Goal: Task Accomplishment & Management: Manage account settings

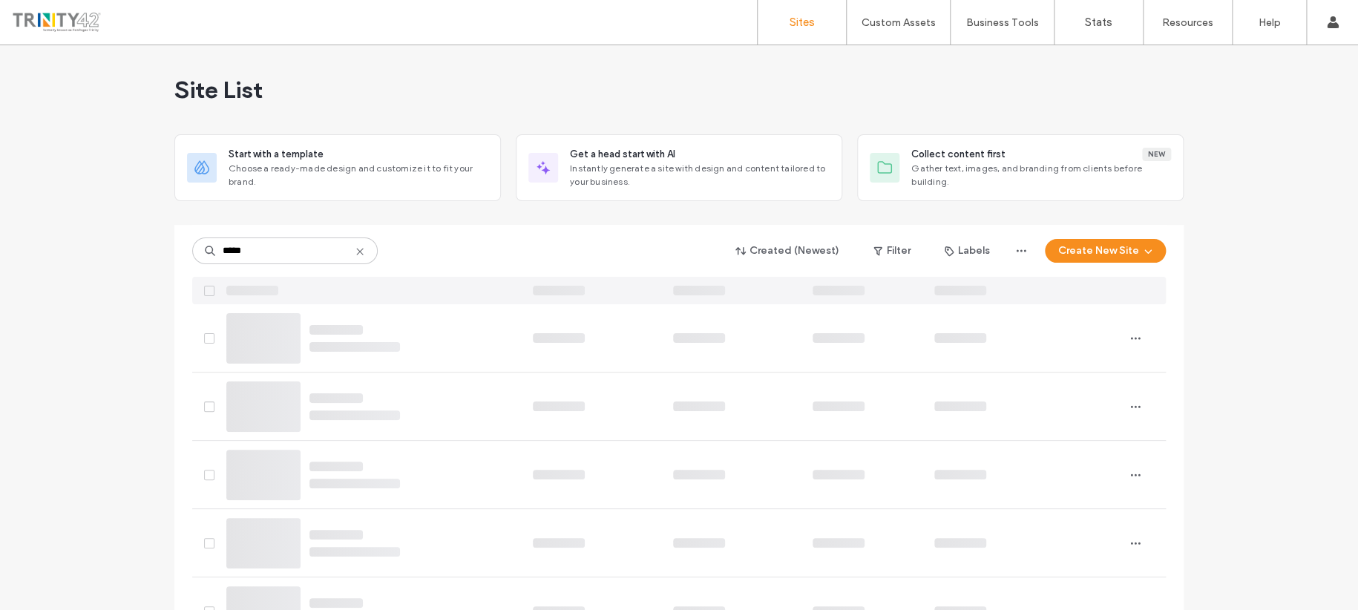
type input "*****"
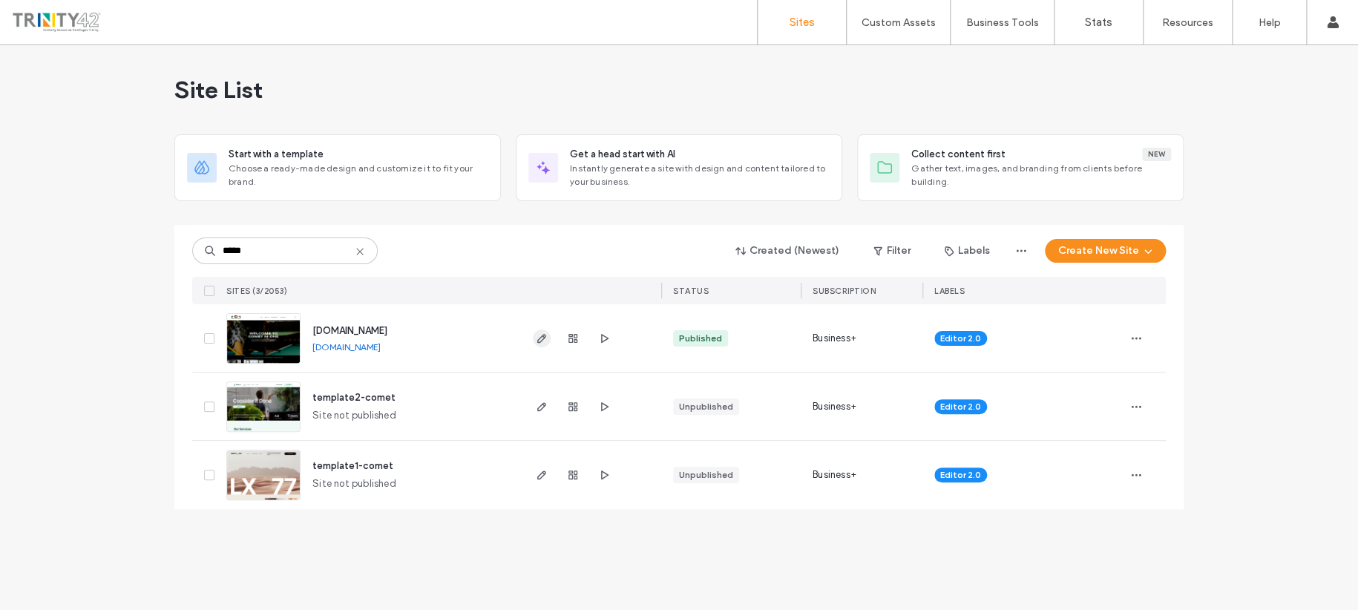
click at [542, 337] on icon "button" at bounding box center [542, 338] width 12 height 12
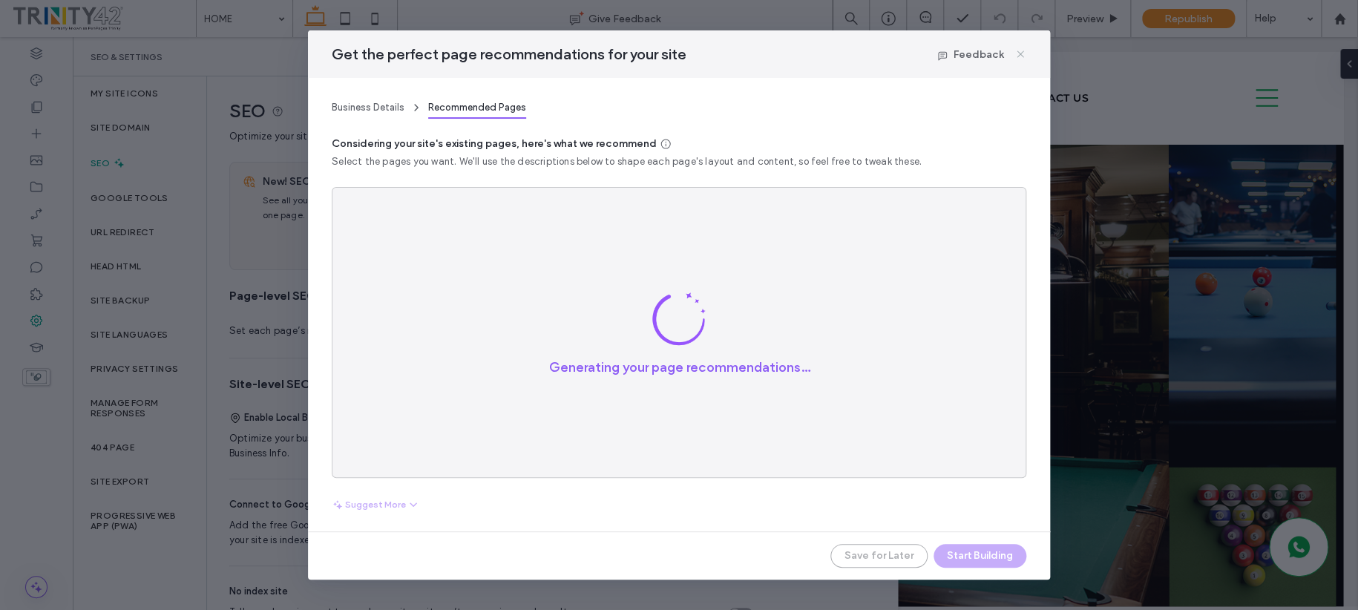
drag, startPoint x: 1023, startPoint y: 54, endPoint x: 951, endPoint y: 17, distance: 81.0
click at [1023, 54] on icon at bounding box center [1020, 54] width 12 height 12
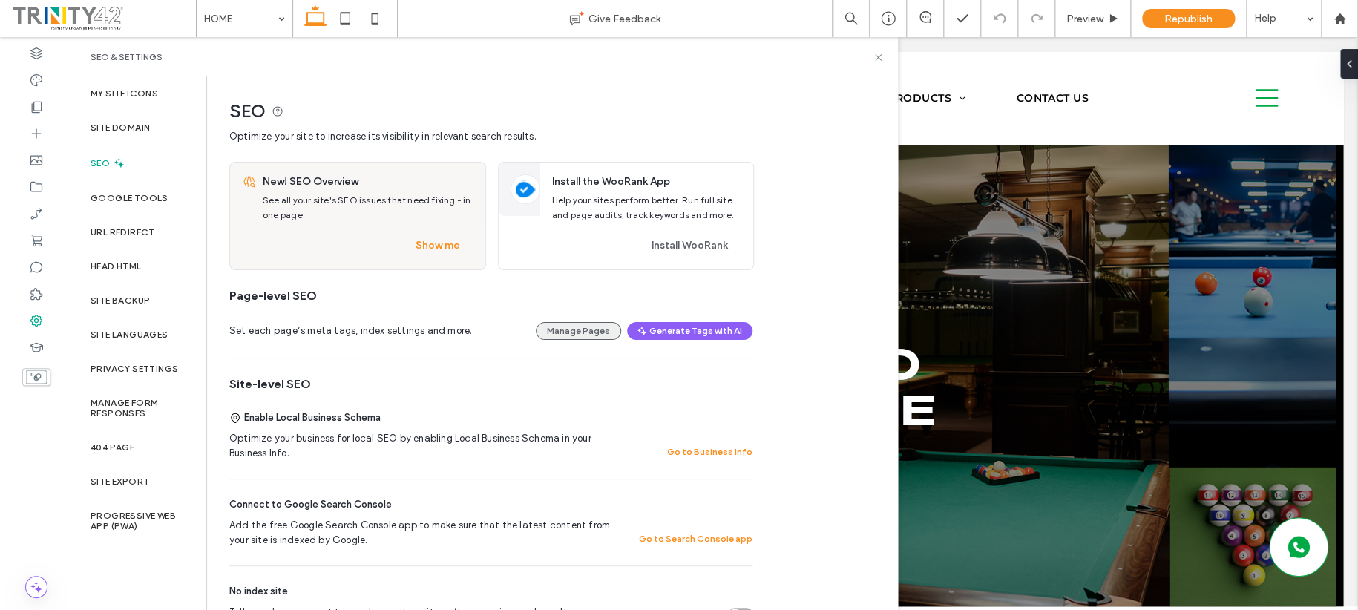
click at [583, 327] on button "Manage Pages" at bounding box center [578, 331] width 85 height 18
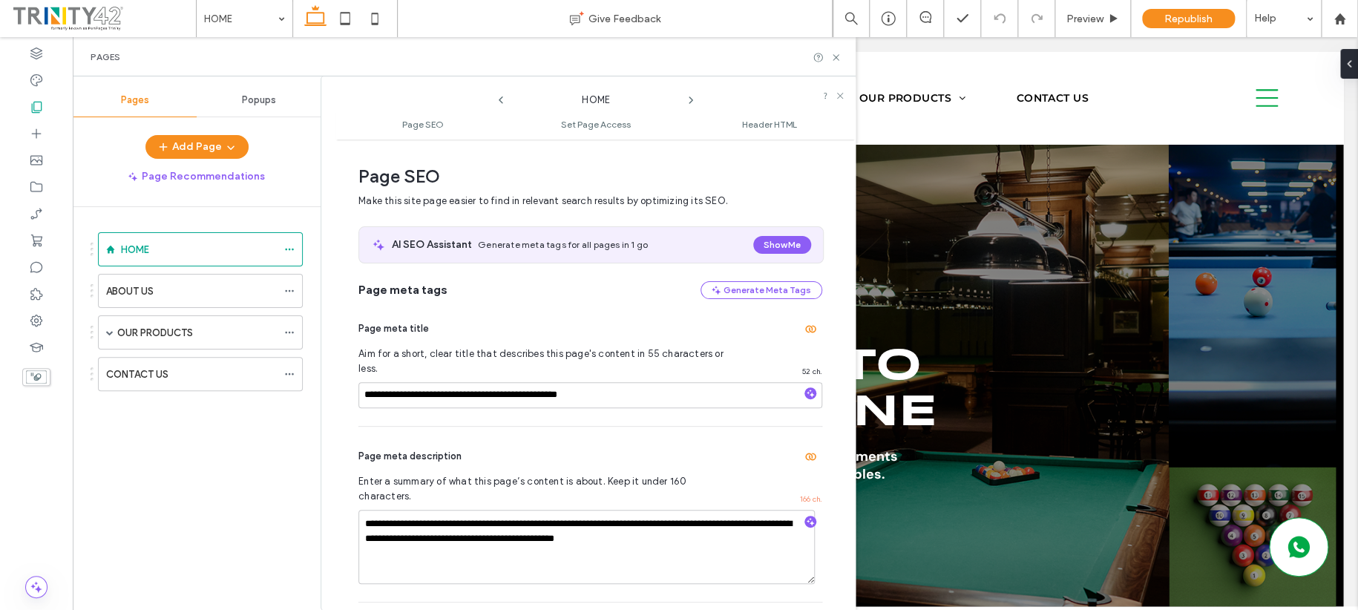
scroll to position [7, 0]
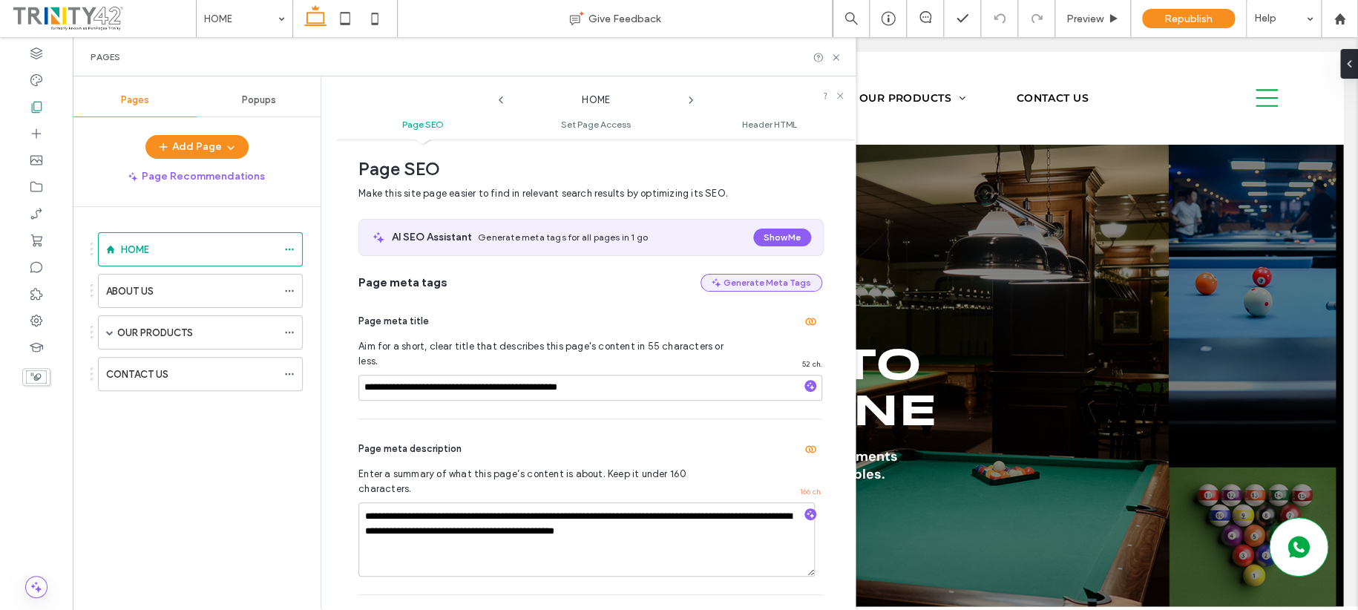
click at [771, 283] on button "Generate Meta Tags" at bounding box center [761, 283] width 122 height 18
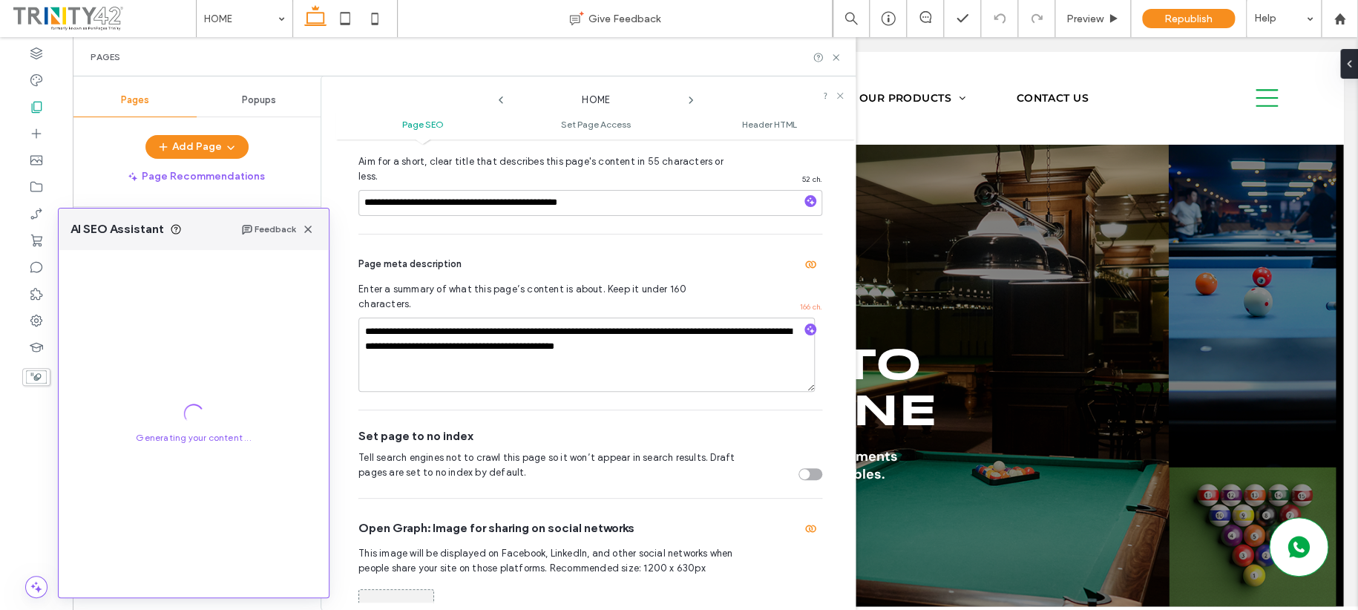
scroll to position [193, 0]
click at [836, 59] on icon at bounding box center [835, 57] width 11 height 11
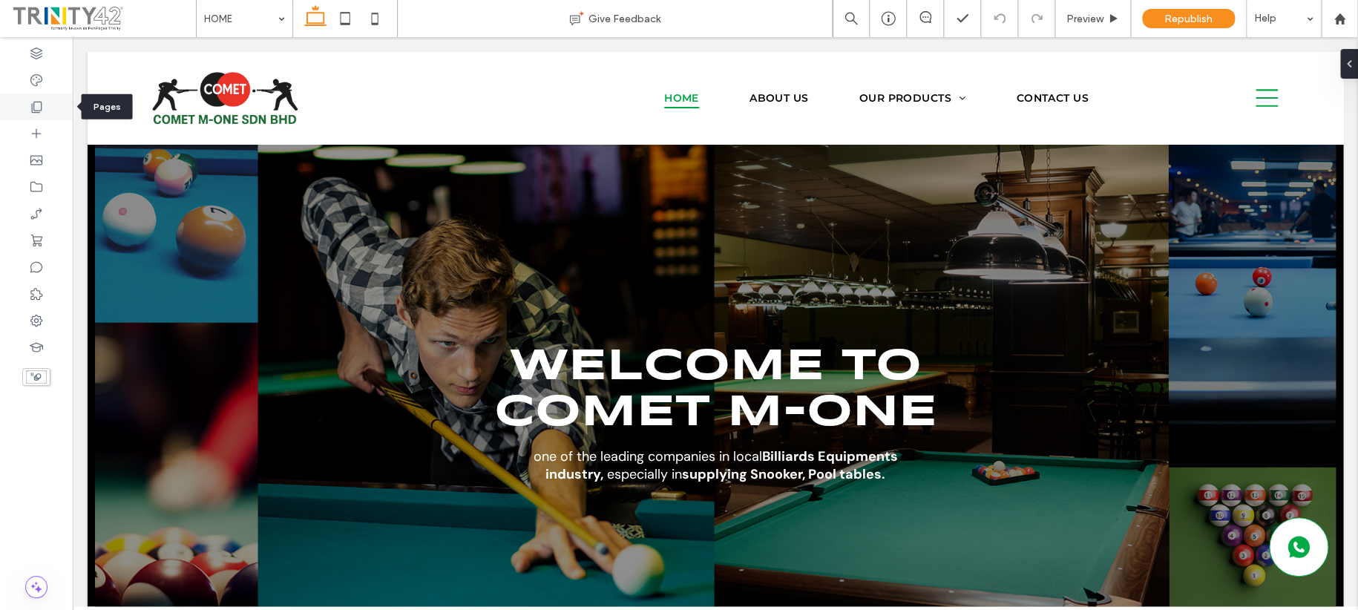
click at [22, 105] on div at bounding box center [36, 106] width 73 height 27
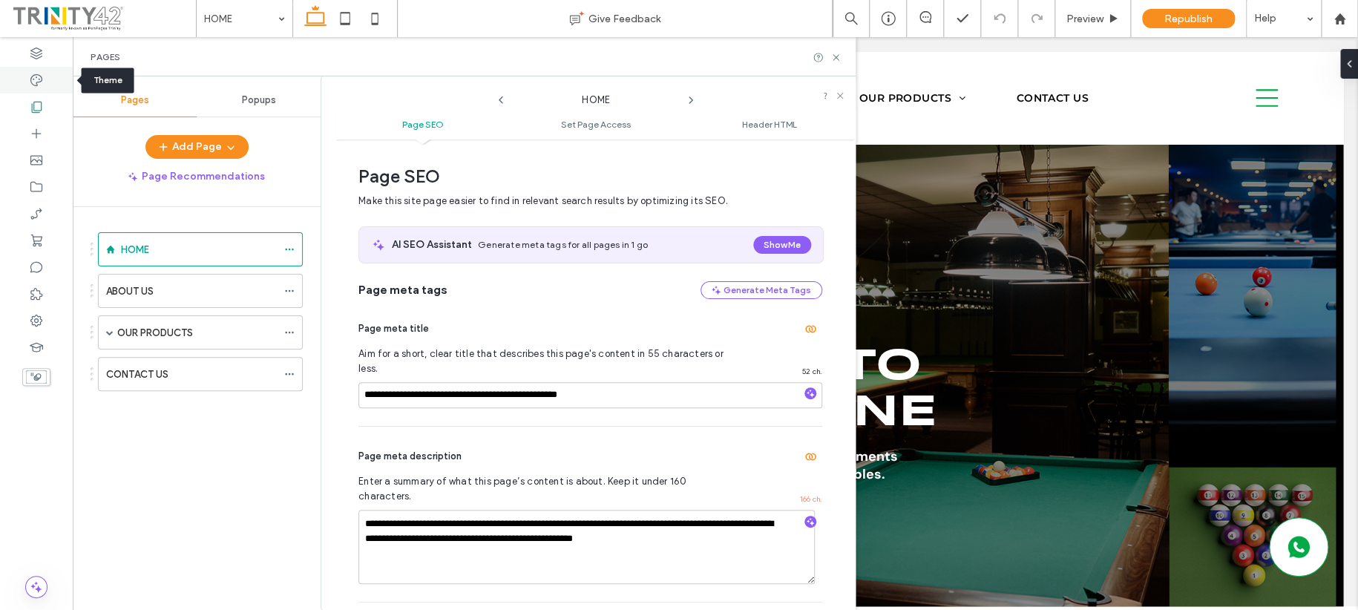
scroll to position [7, 0]
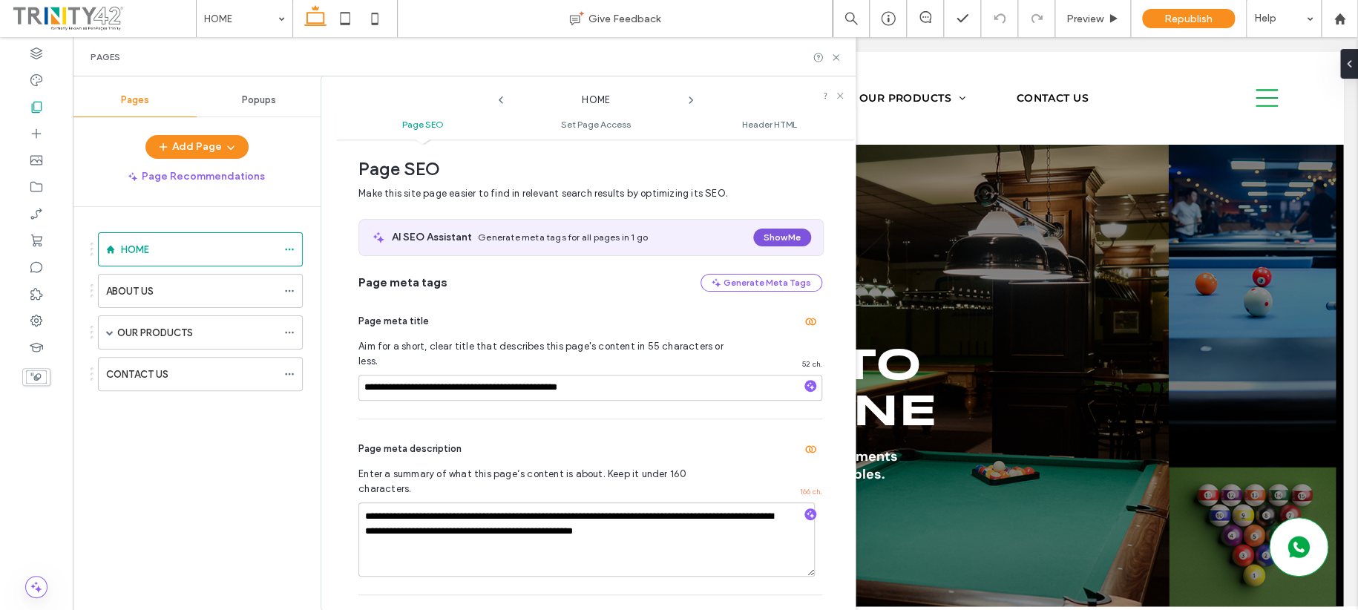
click at [753, 237] on button "Show Me" at bounding box center [782, 238] width 58 height 18
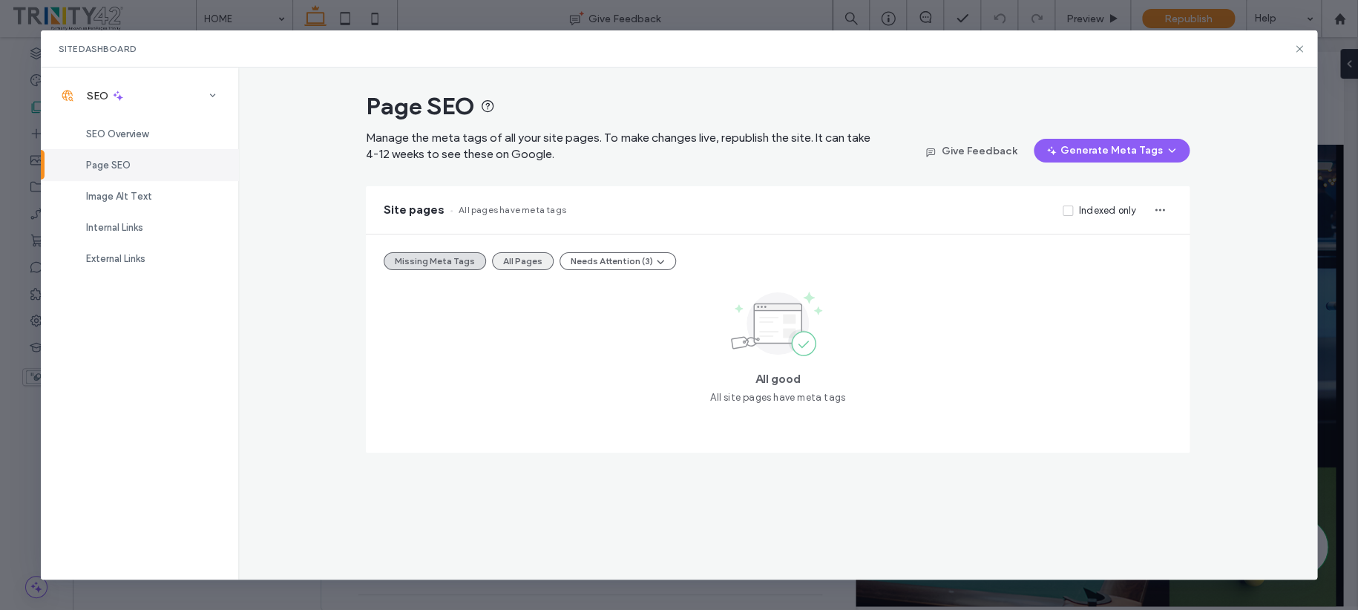
click at [508, 266] on button "All Pages" at bounding box center [523, 261] width 62 height 18
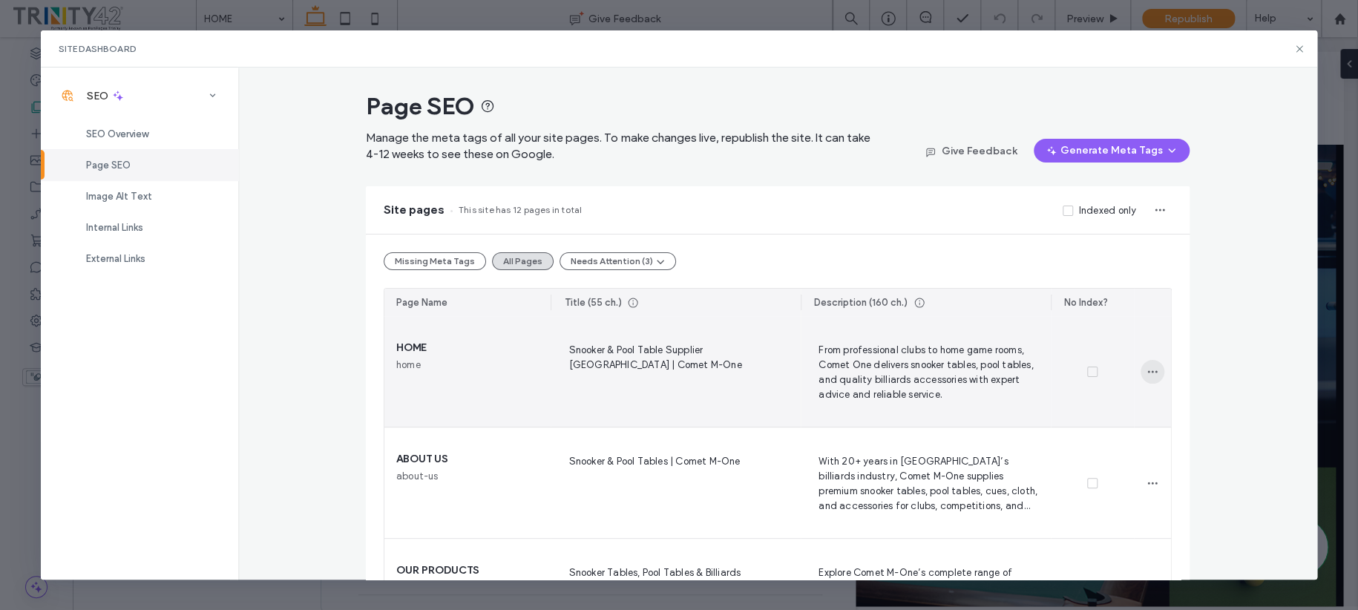
click at [1141, 365] on span "button" at bounding box center [1153, 372] width 24 height 24
click at [829, 379] on span "From professional clubs to home game rooms, Comet One delivers snooker tables, …" at bounding box center [926, 371] width 226 height 61
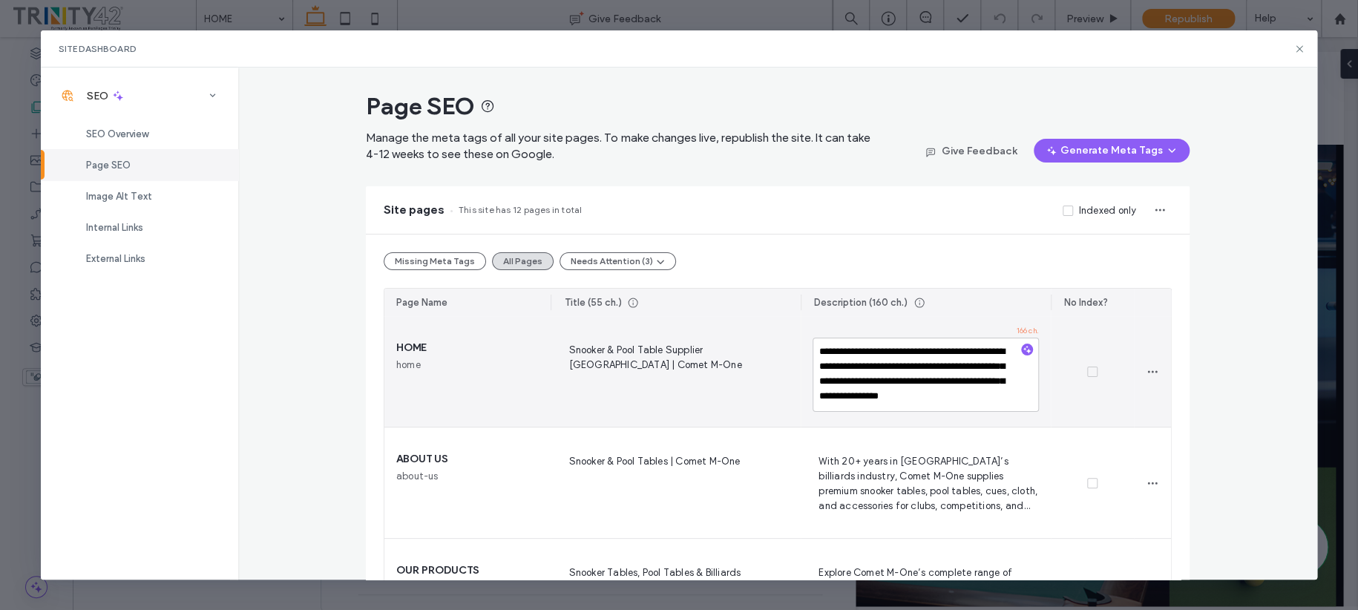
click at [879, 363] on textarea "**********" at bounding box center [926, 375] width 226 height 74
type textarea "**********"
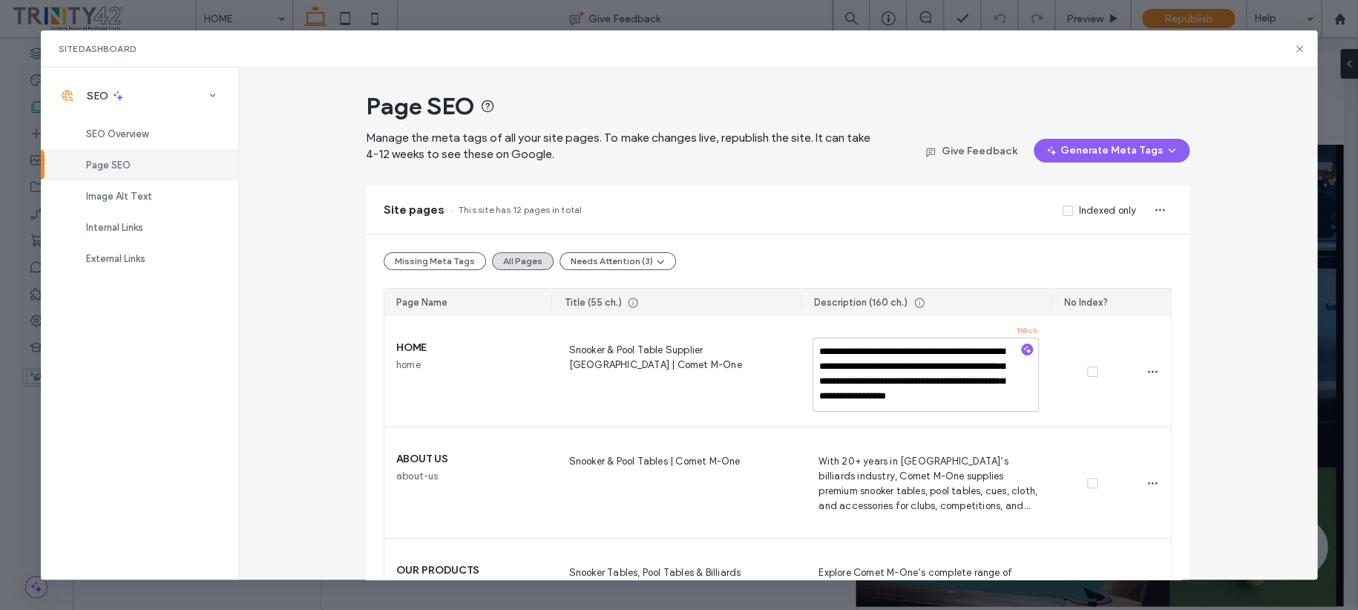
click at [330, 415] on div "**********" at bounding box center [777, 324] width 1079 height 512
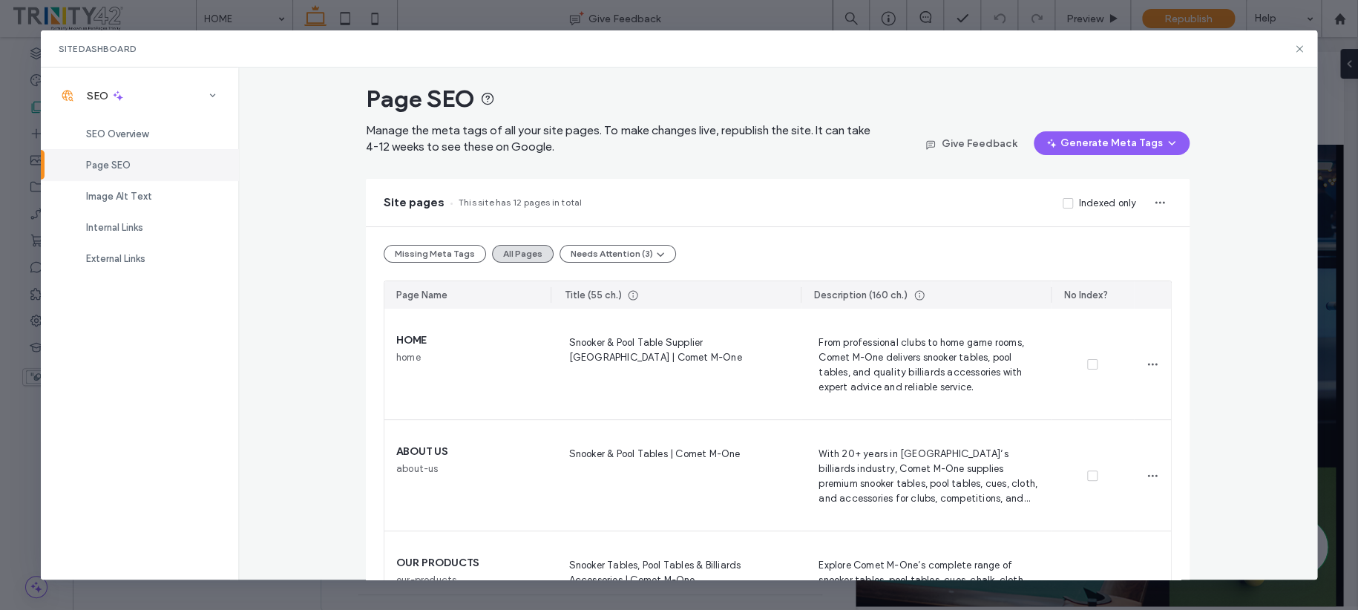
scroll to position [0, 0]
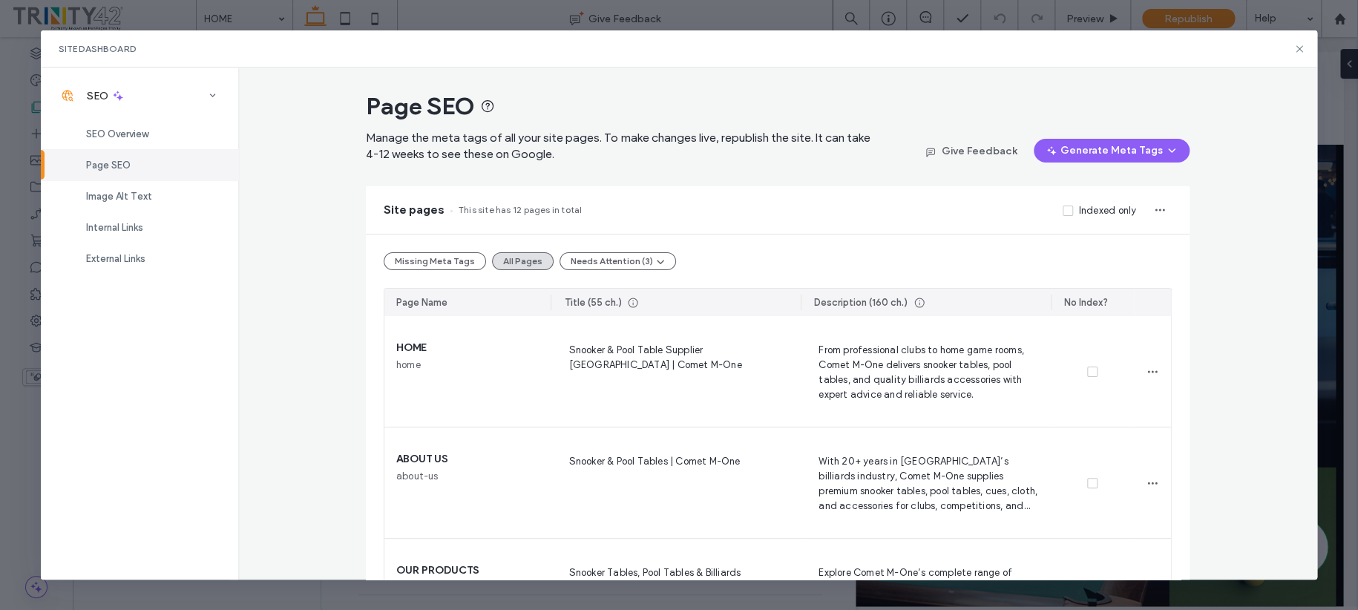
click at [1166, 151] on icon "button" at bounding box center [1172, 151] width 12 height 12
click at [898, 234] on hr at bounding box center [778, 234] width 824 height 1
click at [1297, 47] on icon at bounding box center [1299, 49] width 12 height 12
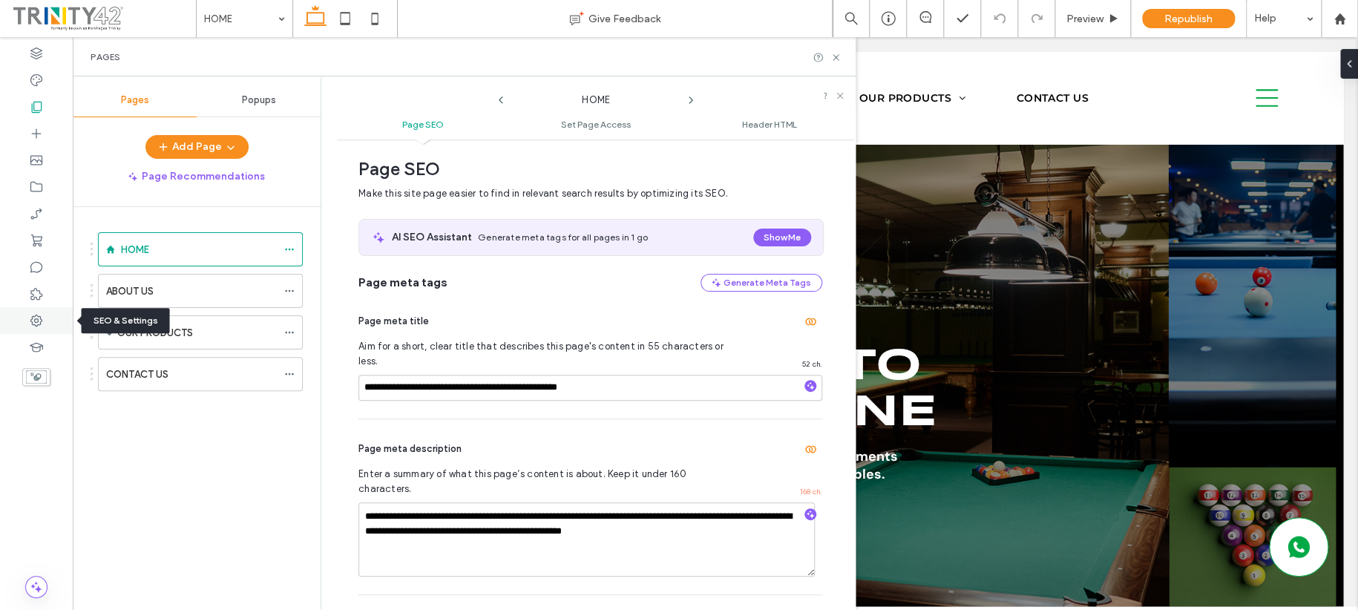
click at [25, 322] on div at bounding box center [36, 320] width 73 height 27
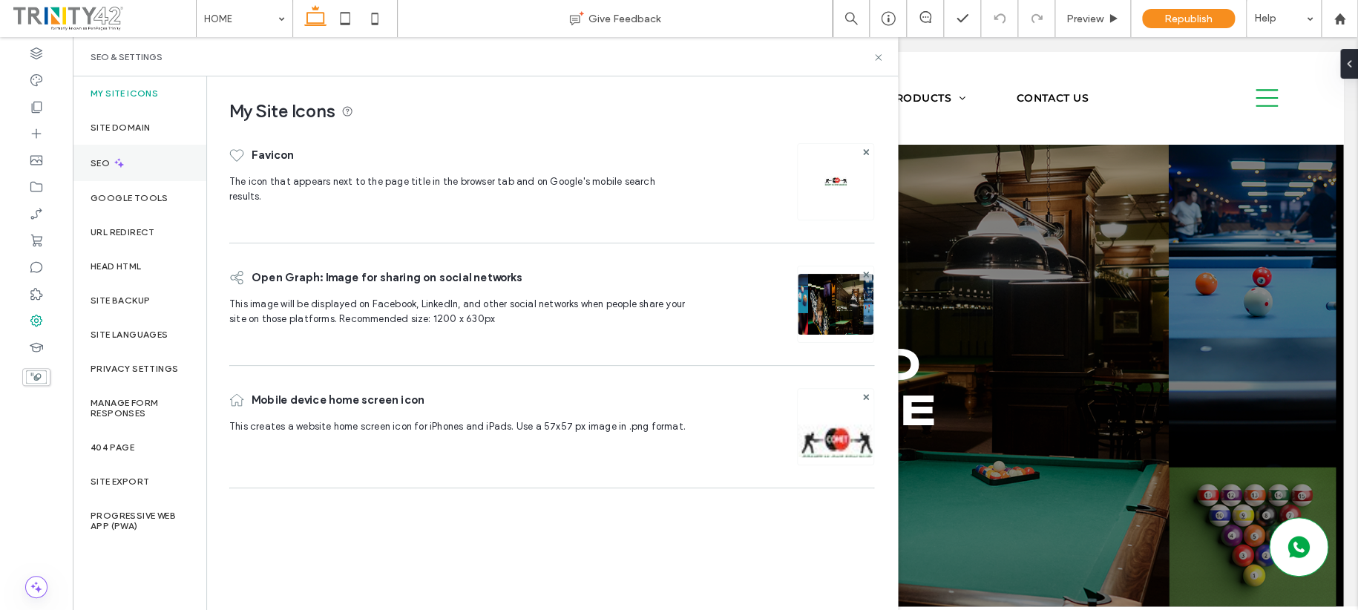
click at [106, 164] on label "SEO" at bounding box center [102, 163] width 22 height 10
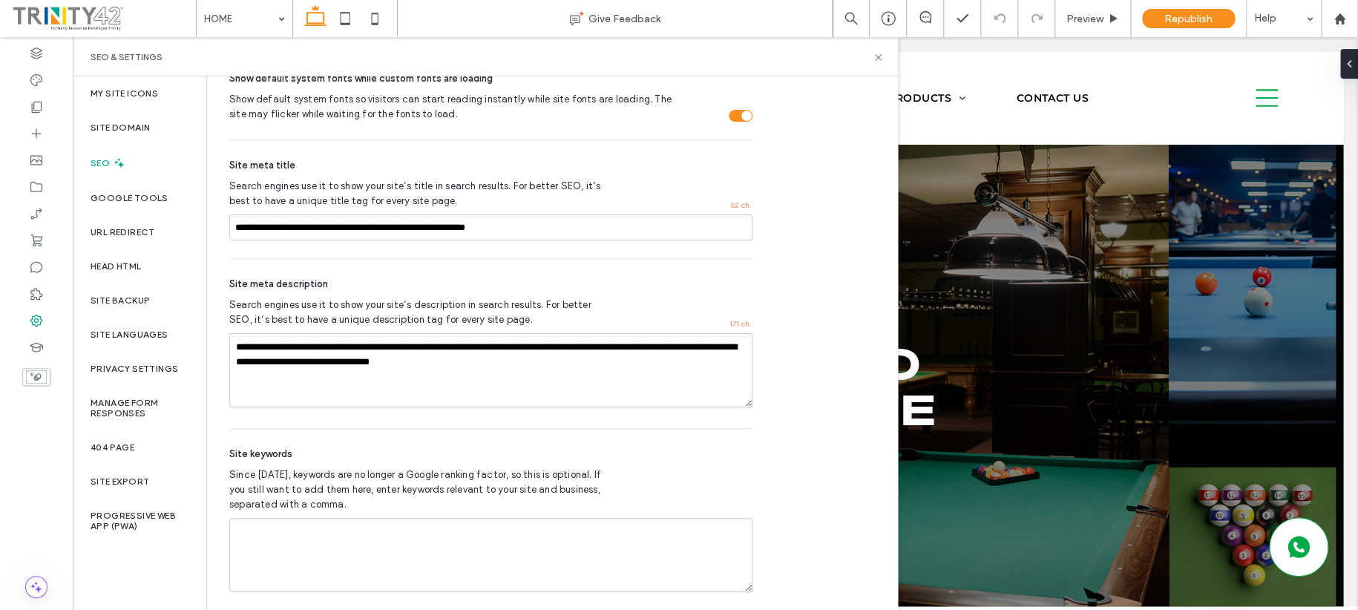
scroll to position [771, 0]
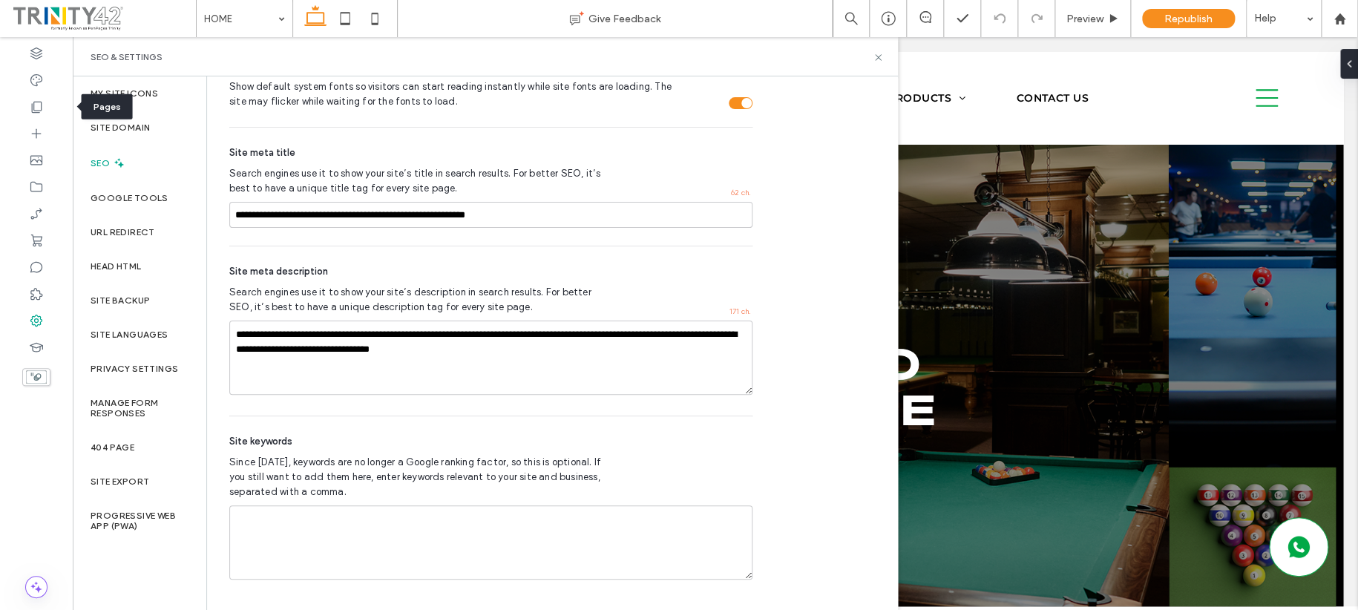
click at [19, 103] on div at bounding box center [36, 106] width 73 height 27
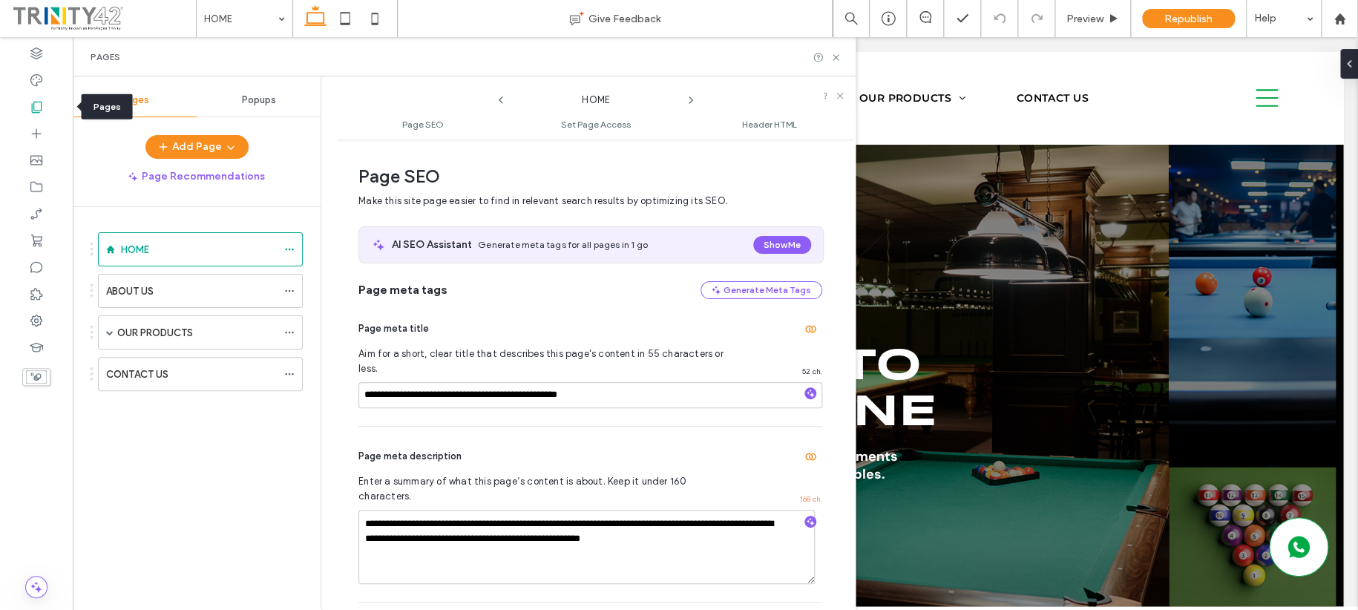
scroll to position [7, 0]
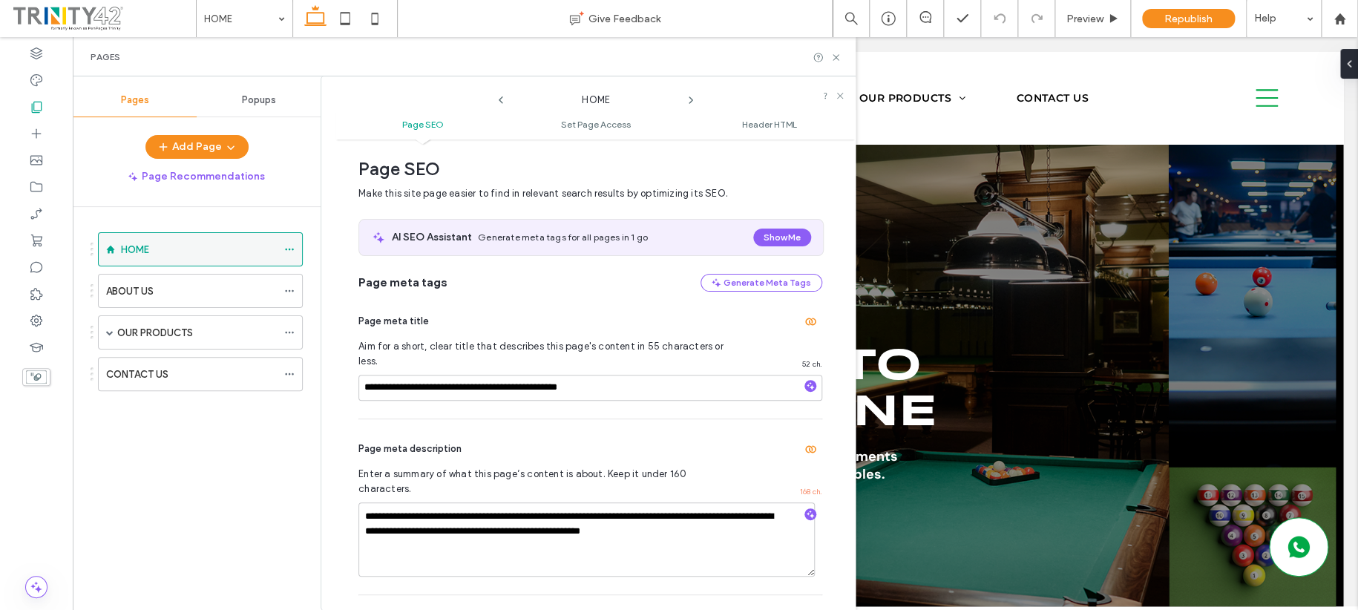
click at [290, 245] on icon at bounding box center [289, 249] width 10 height 10
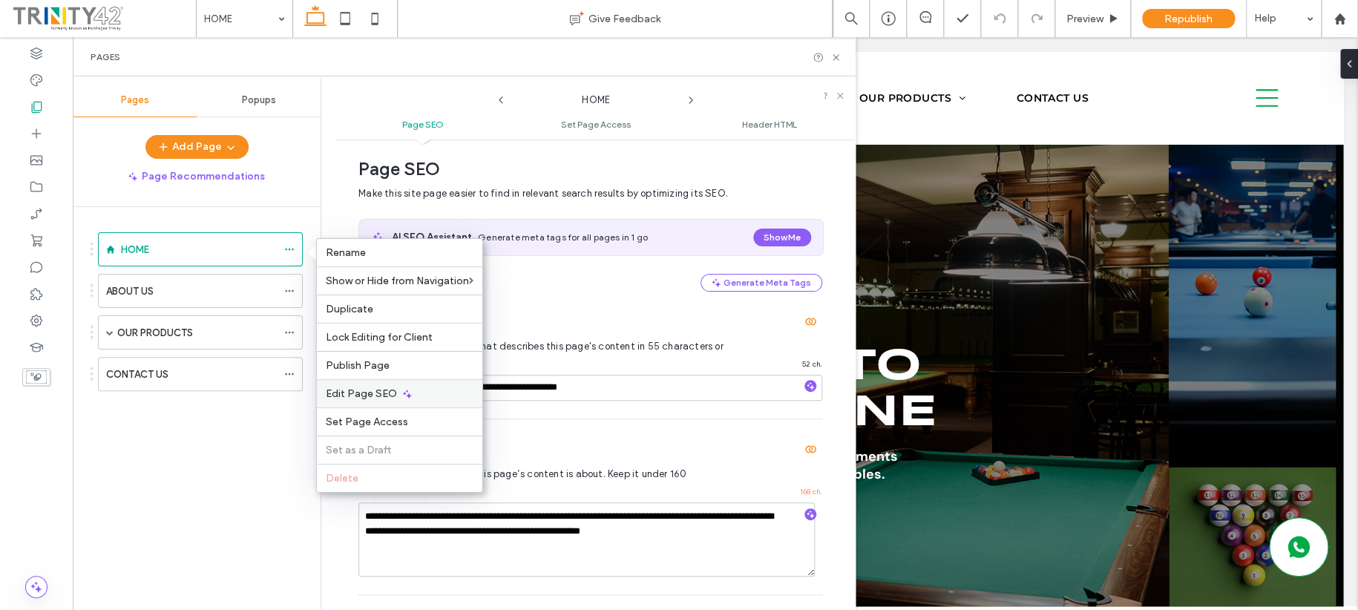
click at [354, 393] on span "Edit Page SEO" at bounding box center [361, 393] width 71 height 13
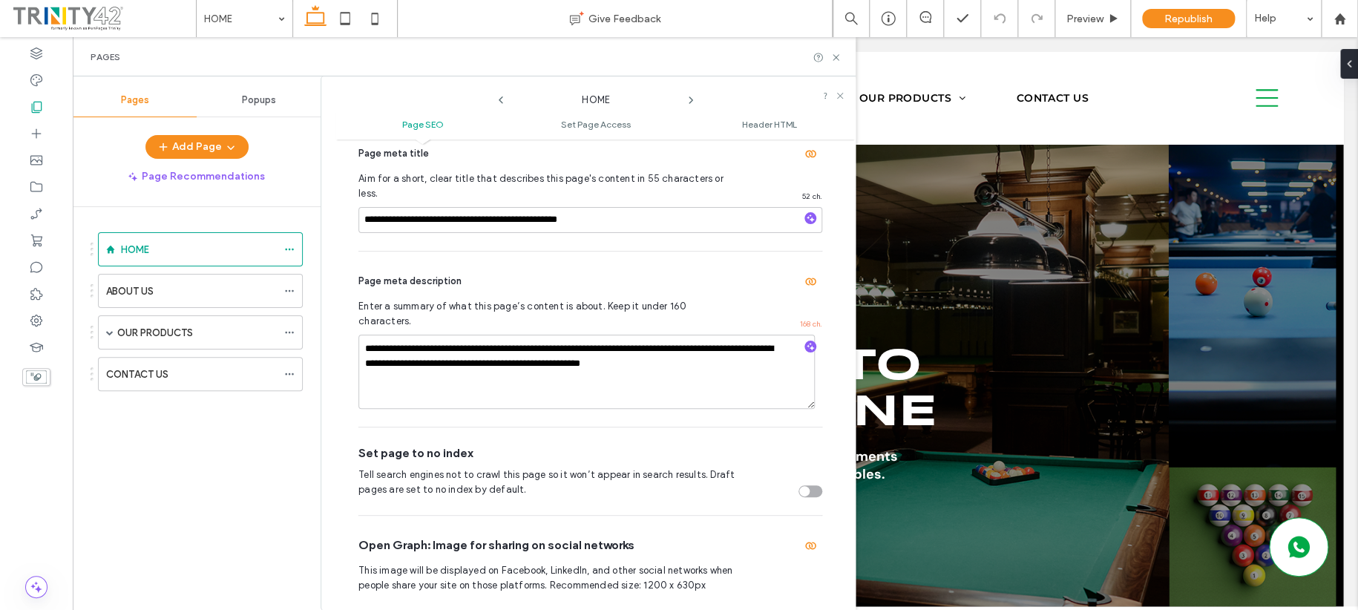
scroll to position [193, 0]
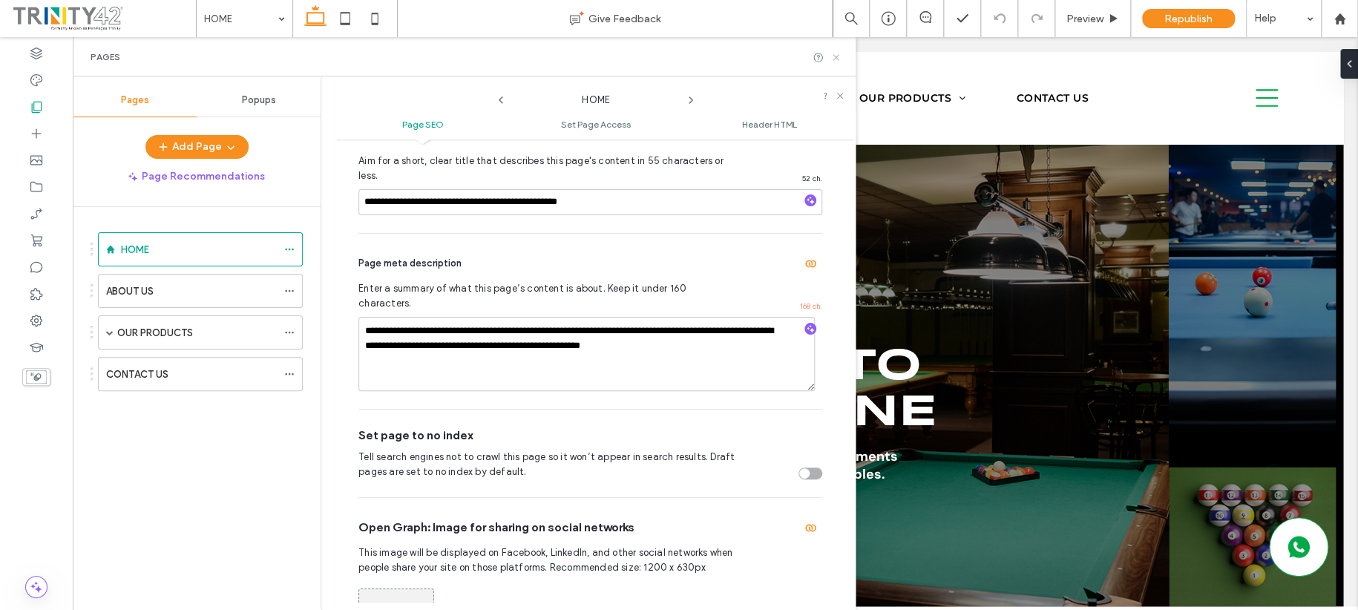
click at [835, 56] on use at bounding box center [836, 57] width 6 height 6
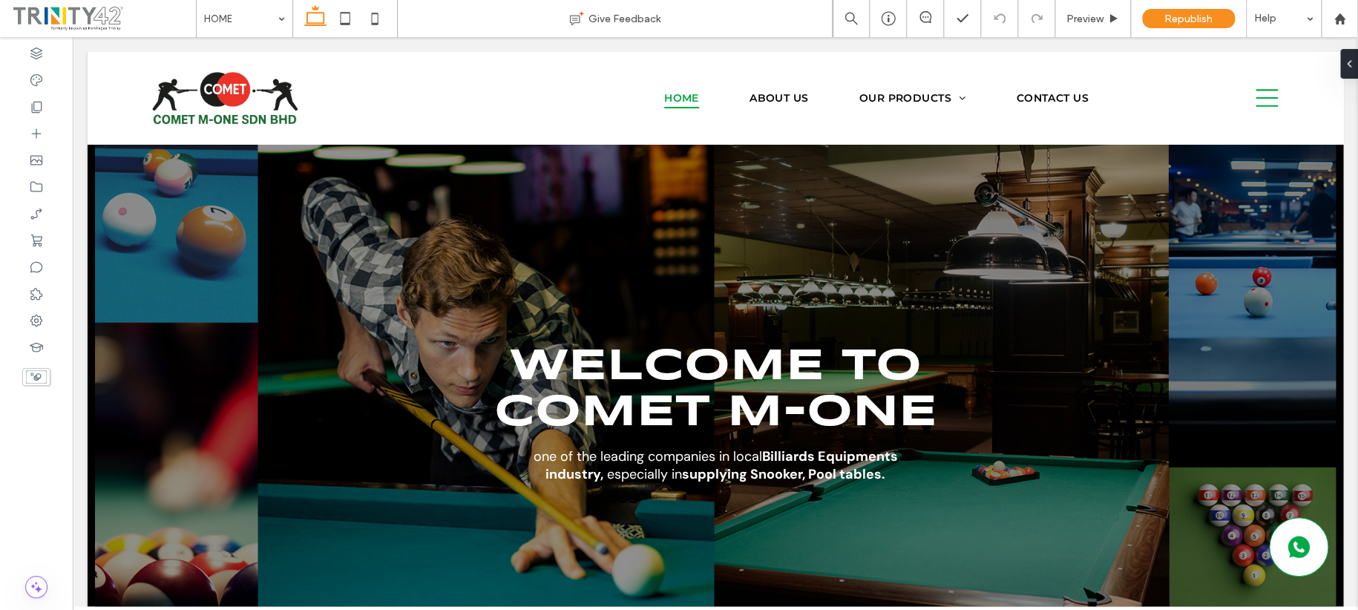
click at [1167, 20] on span "Republish" at bounding box center [1188, 19] width 48 height 13
